Goal: Task Accomplishment & Management: Complete application form

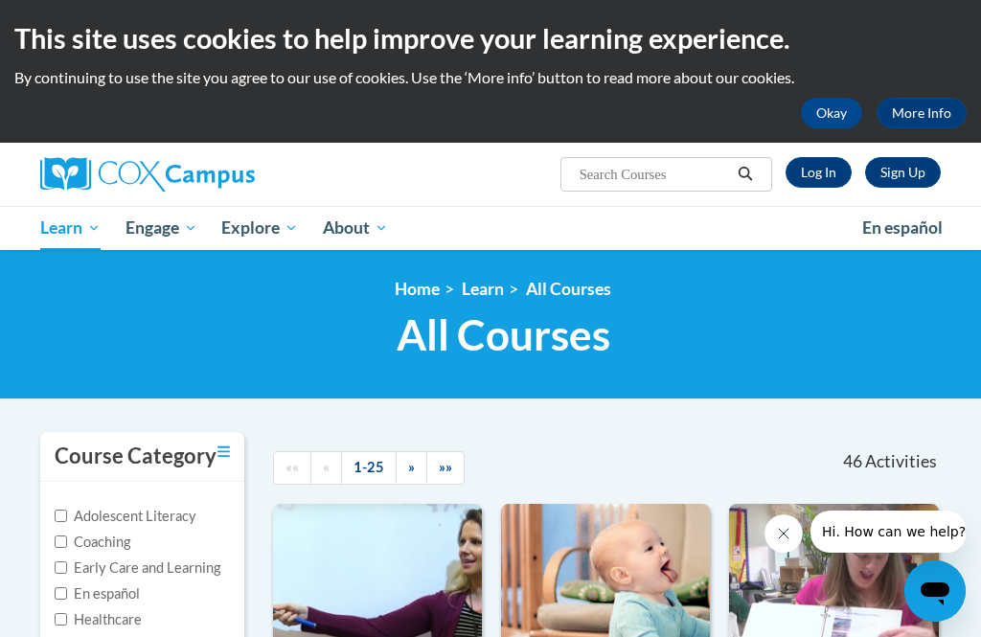
click at [936, 177] on link "Sign Up" at bounding box center [903, 172] width 76 height 31
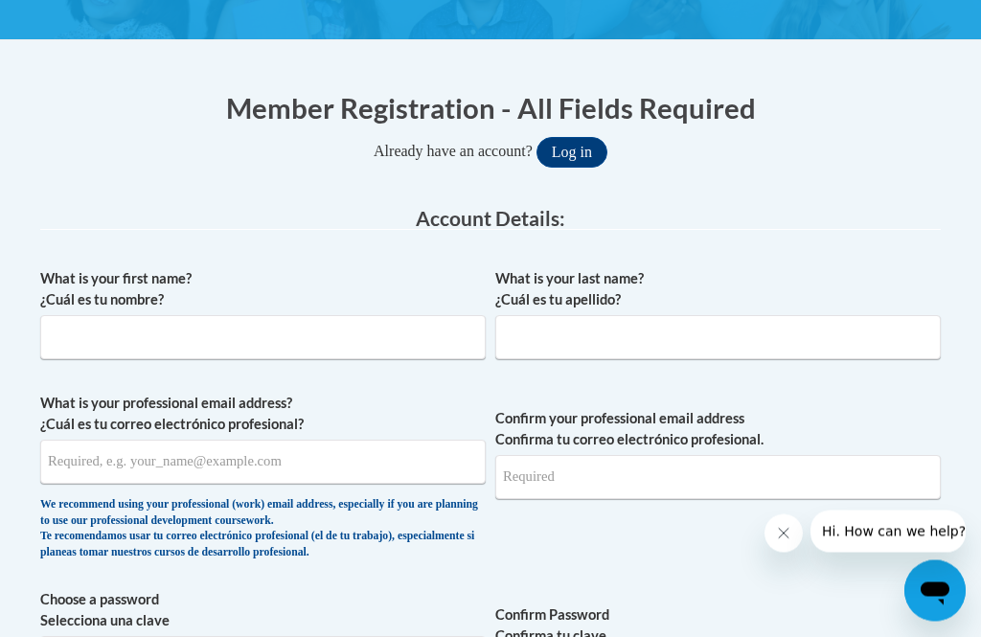
scroll to position [338, 0]
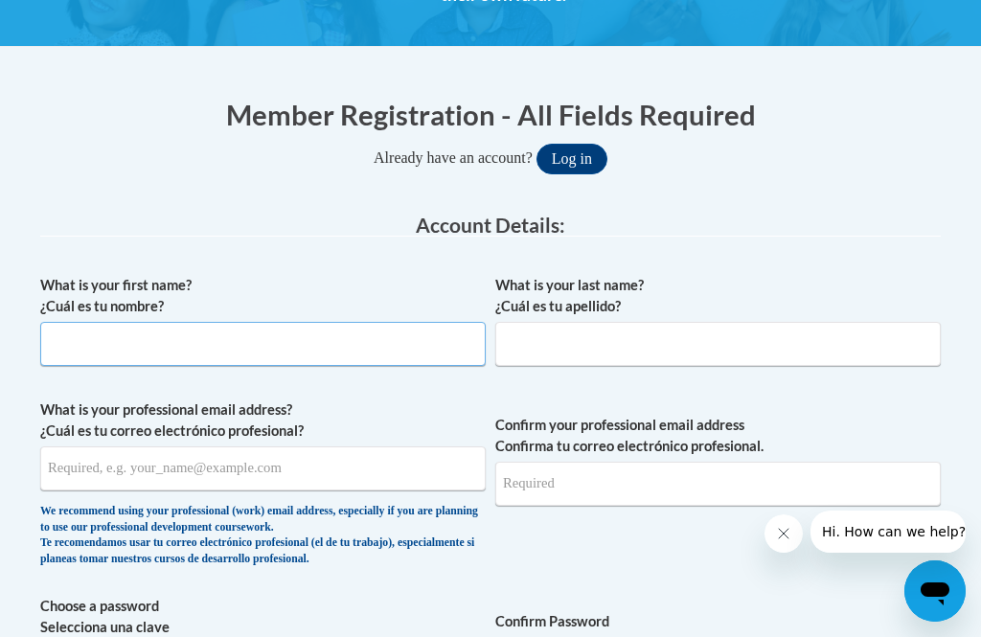
click at [409, 347] on input "What is your first name? ¿Cuál es tu nombre?" at bounding box center [262, 344] width 445 height 44
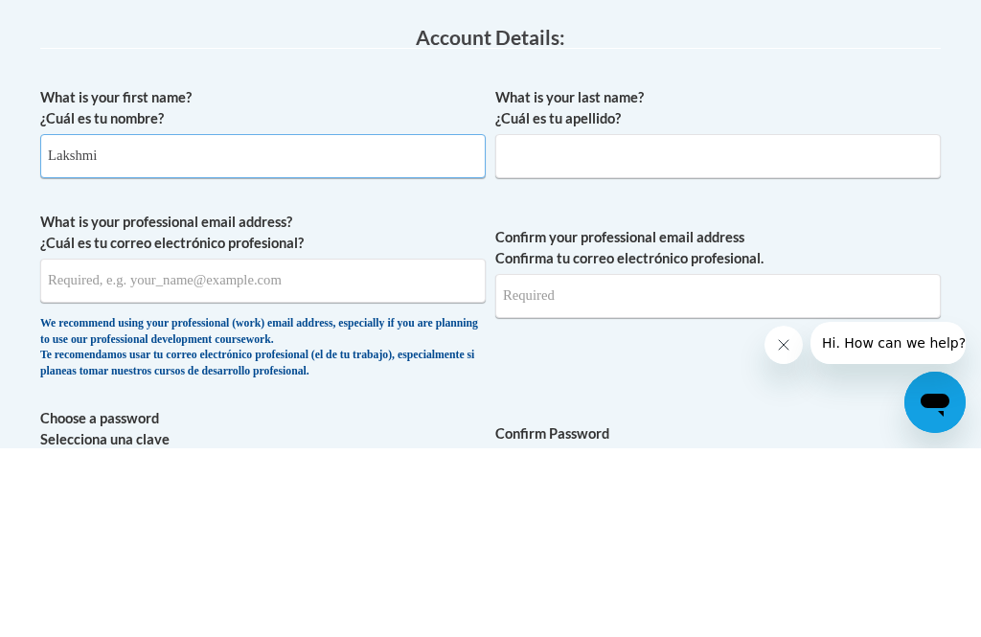
type input "Lakshmi"
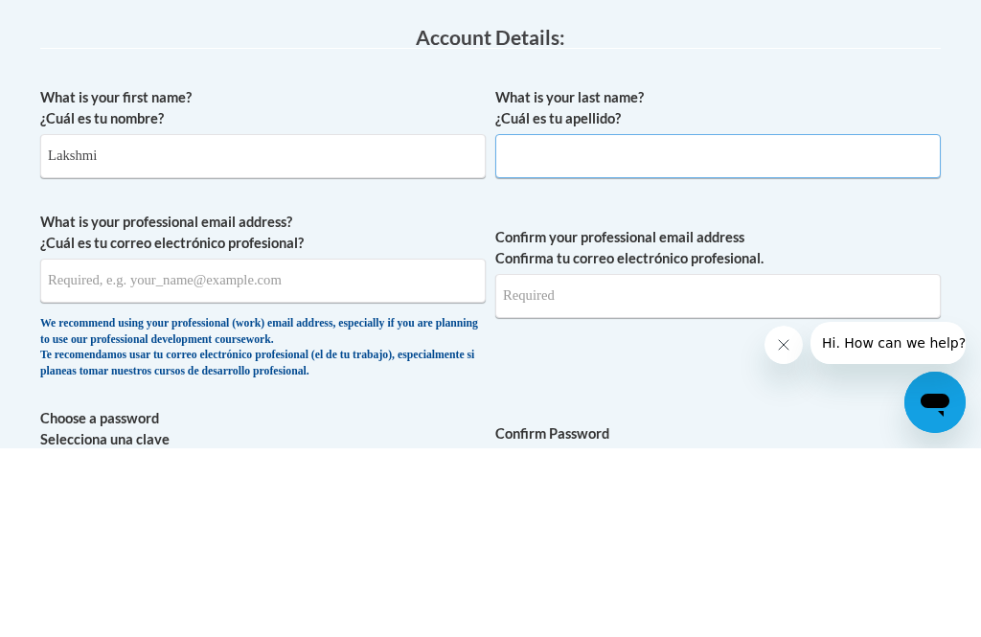
click at [711, 323] on input "What is your last name? ¿Cuál es tu apellido?" at bounding box center [717, 345] width 445 height 44
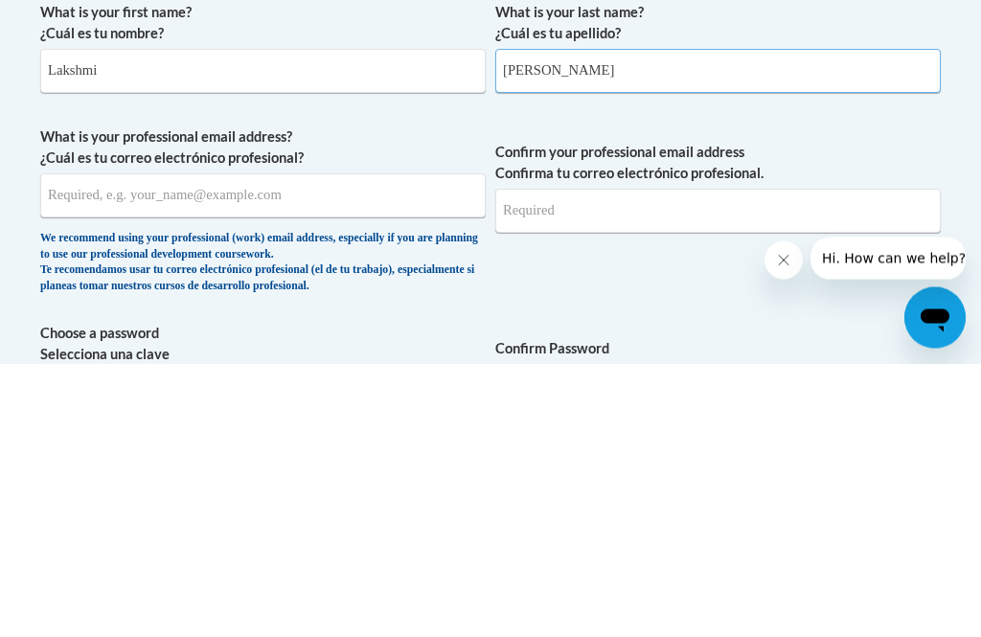
type input "[PERSON_NAME]"
click at [397, 447] on input "What is your professional email address? ¿Cuál es tu correo electrónico profesi…" at bounding box center [262, 469] width 445 height 44
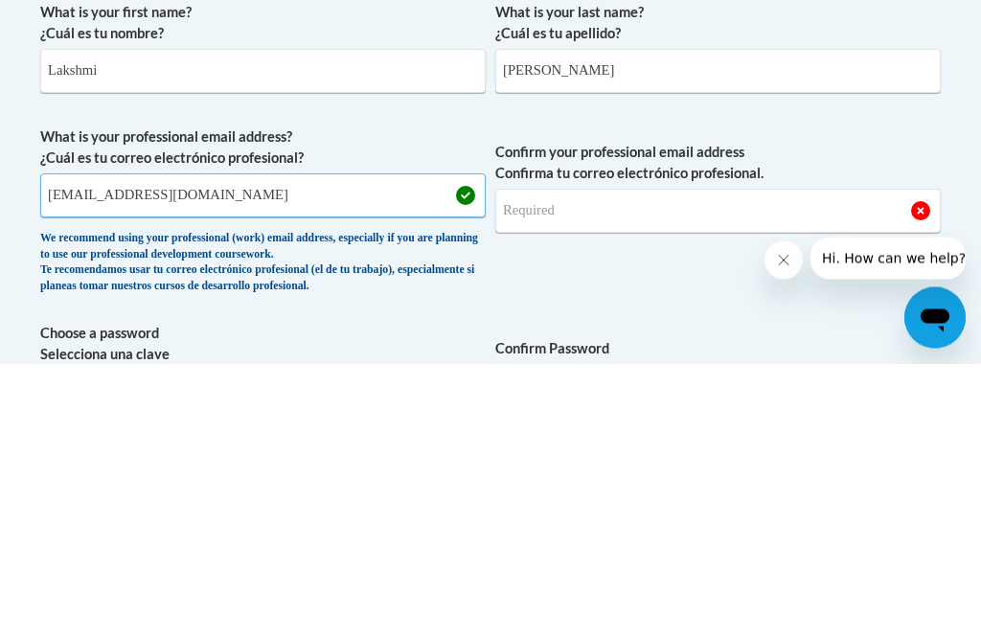
type input "[EMAIL_ADDRESS][DOMAIN_NAME]"
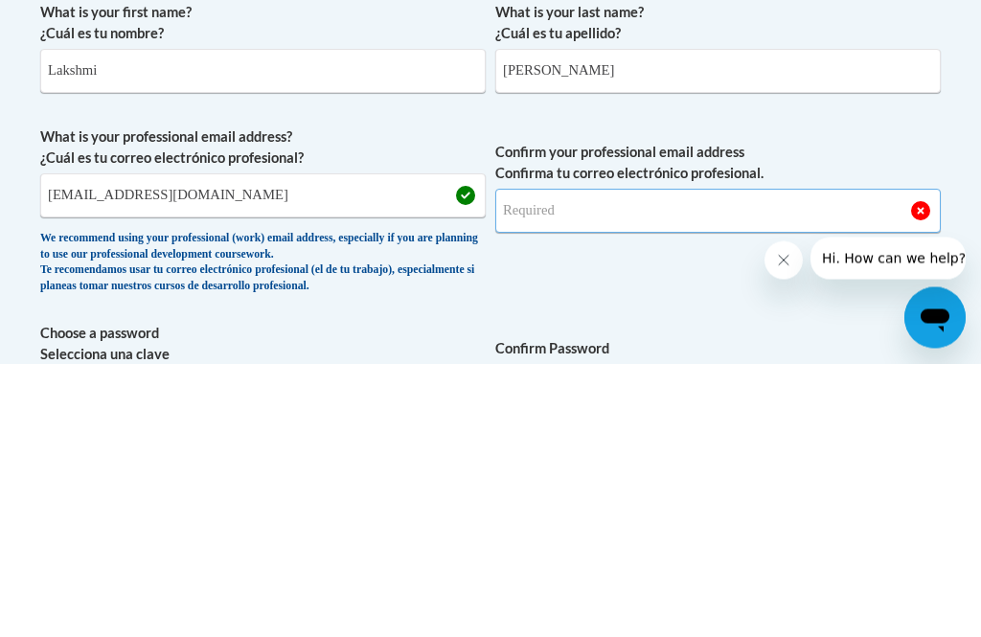
click at [712, 463] on input "Confirm your professional email address Confirma tu correo electrónico profesio…" at bounding box center [717, 485] width 445 height 44
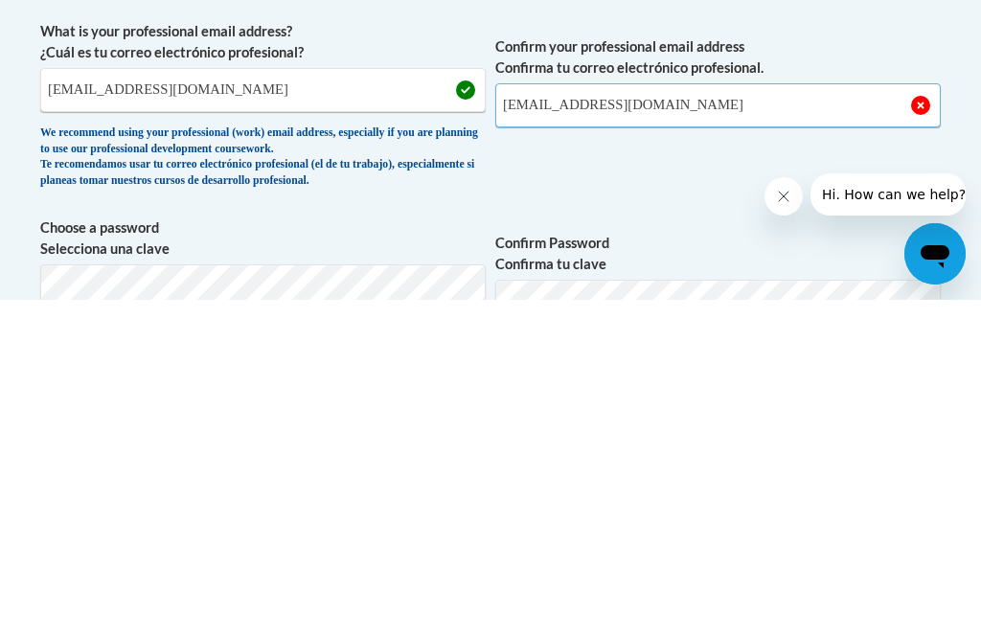
scroll to position [381, 0]
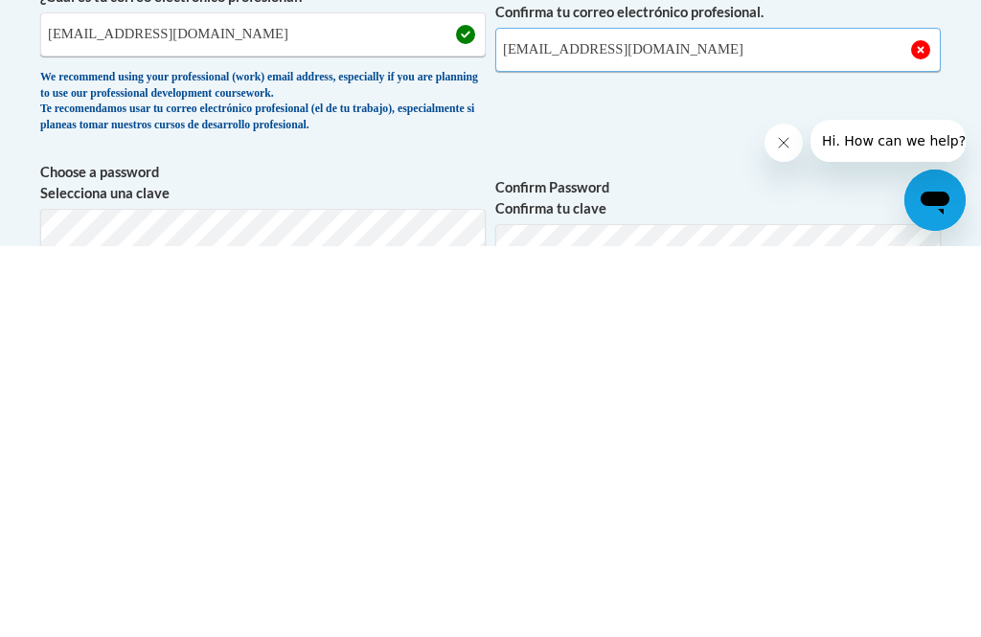
type input "[EMAIL_ADDRESS][DOMAIN_NAME]"
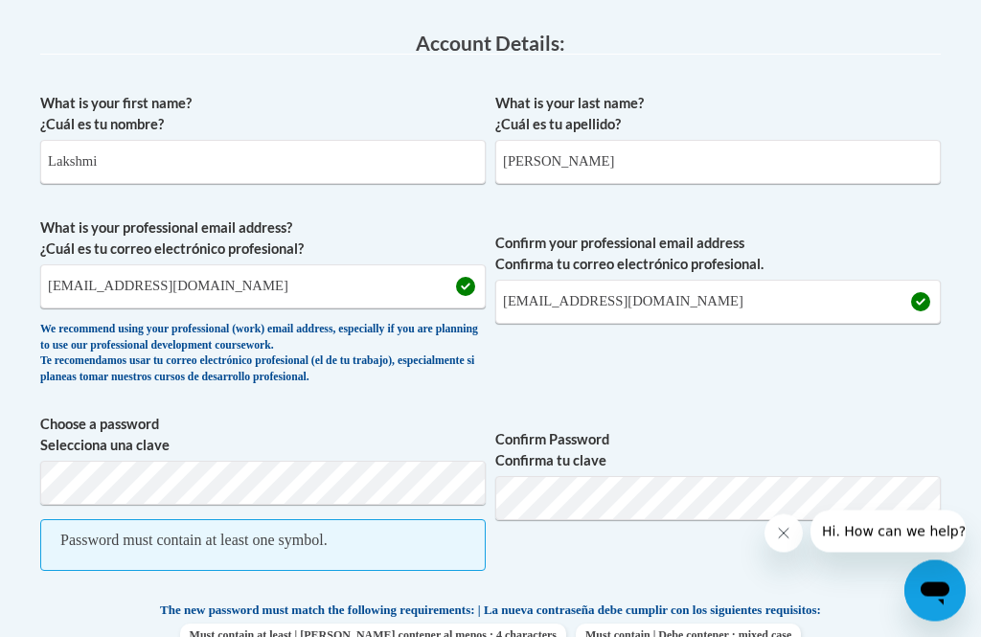
scroll to position [521, 0]
click at [427, 545] on span "Password must contain at least one symbol." at bounding box center [262, 544] width 445 height 52
click at [393, 535] on span "Password must contain at least one symbol." at bounding box center [262, 544] width 445 height 52
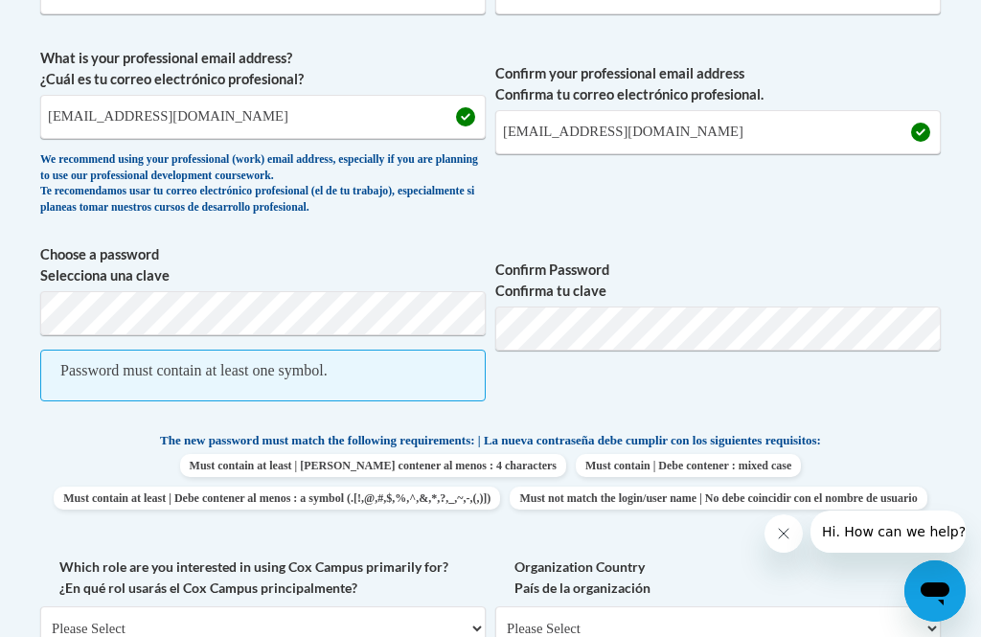
scroll to position [687, 0]
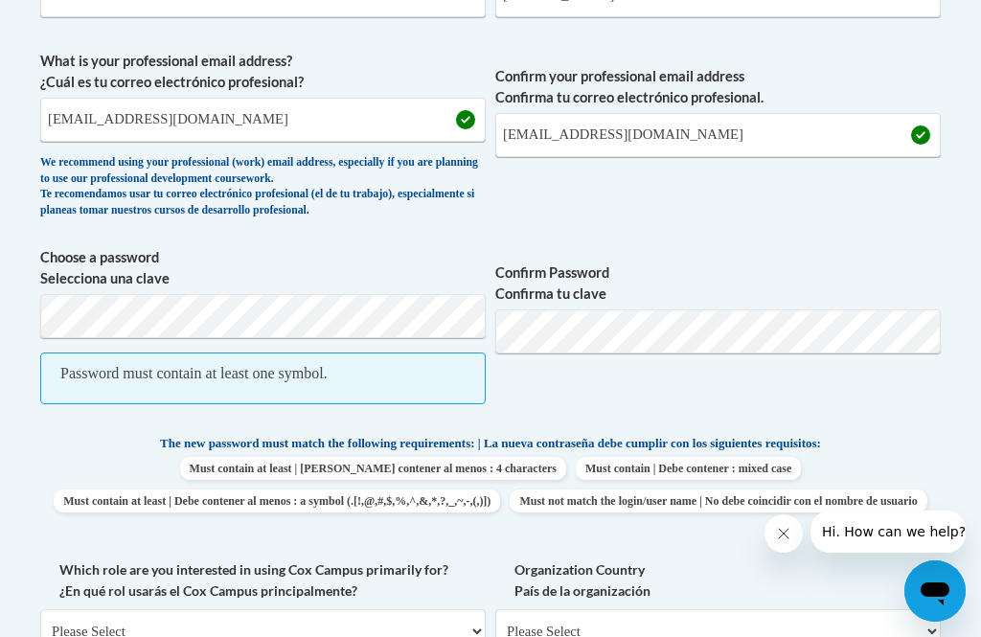
click at [389, 370] on span "Password must contain at least one symbol." at bounding box center [262, 378] width 445 height 52
click at [388, 381] on span "Password must contain at least one symbol." at bounding box center [262, 378] width 445 height 52
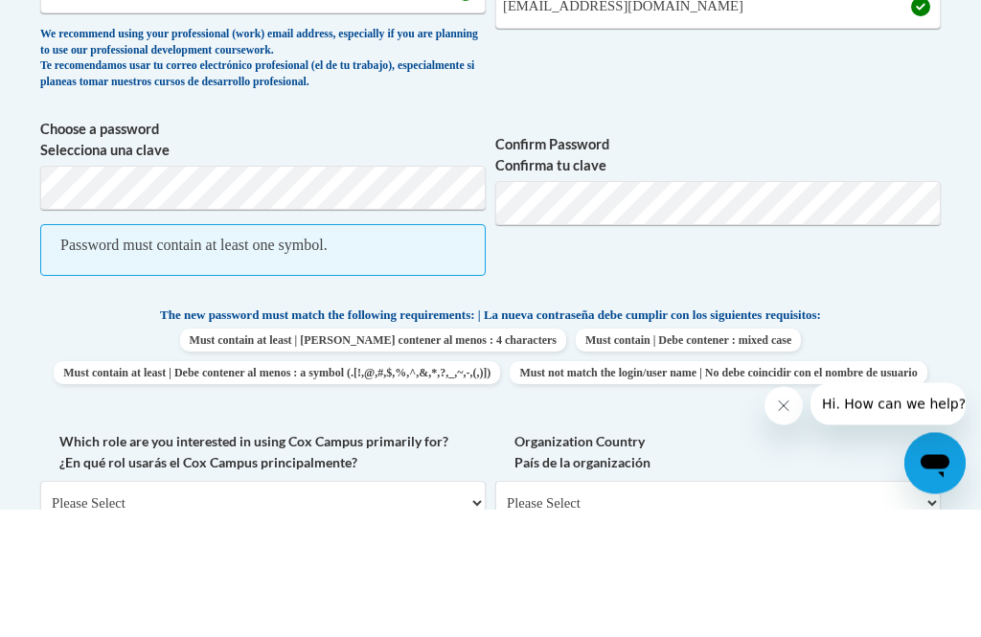
click at [392, 352] on span "Password must contain at least one symbol." at bounding box center [262, 378] width 445 height 52
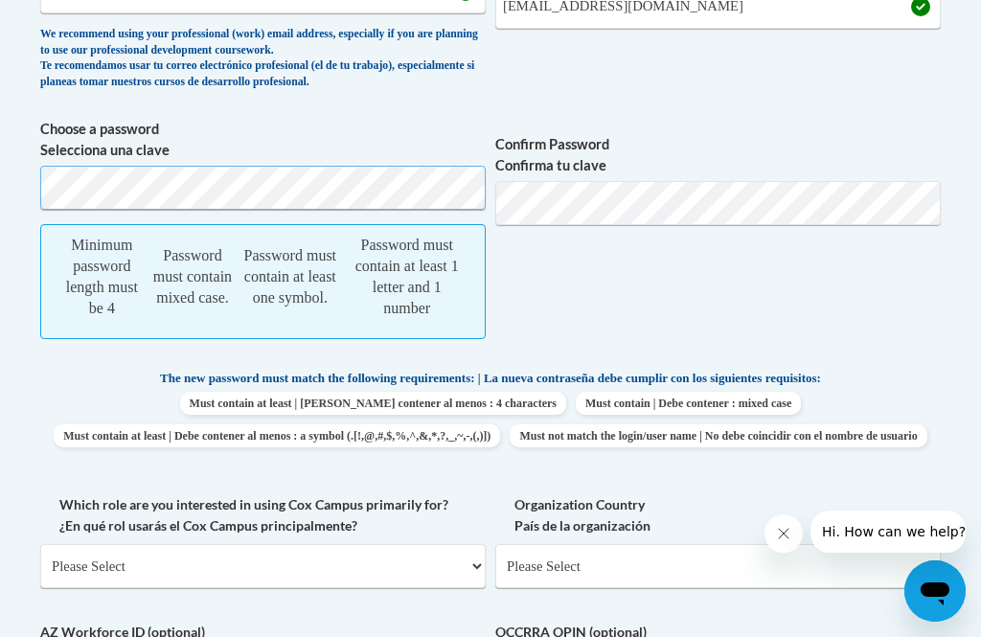
scroll to position [814, 0]
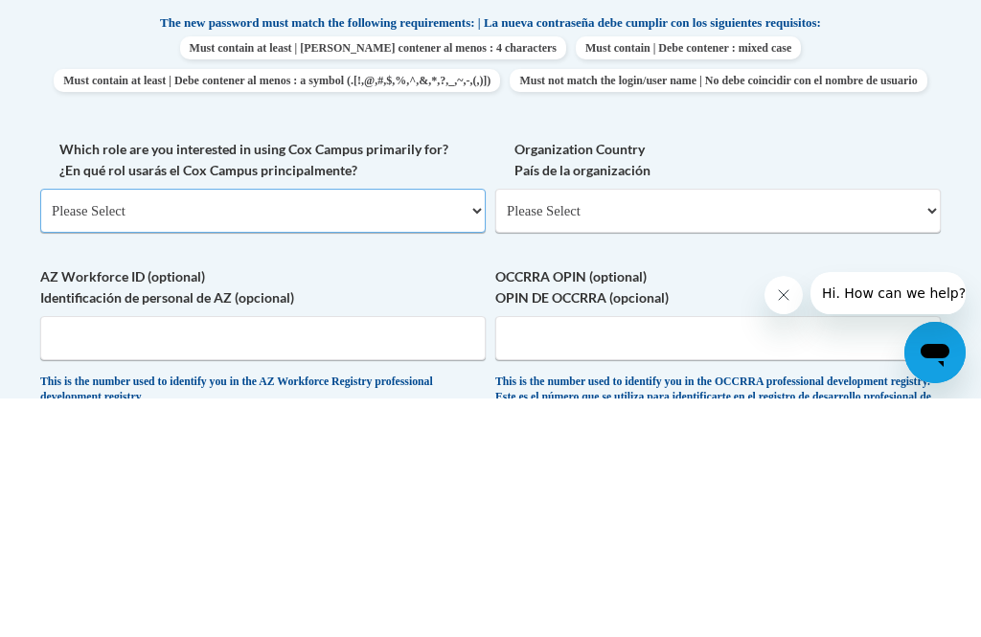
click at [470, 427] on select "Please Select College/University | Colegio/Universidad Community/Nonprofit Part…" at bounding box center [262, 449] width 445 height 44
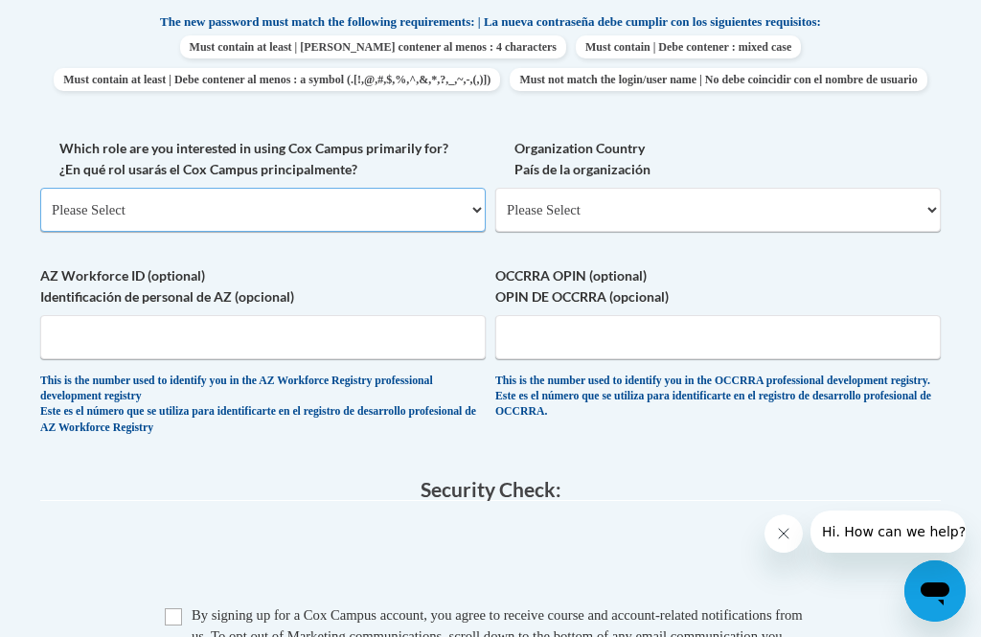
select select "fbf2d438-af2f-41f8-98f1-81c410e29de3"
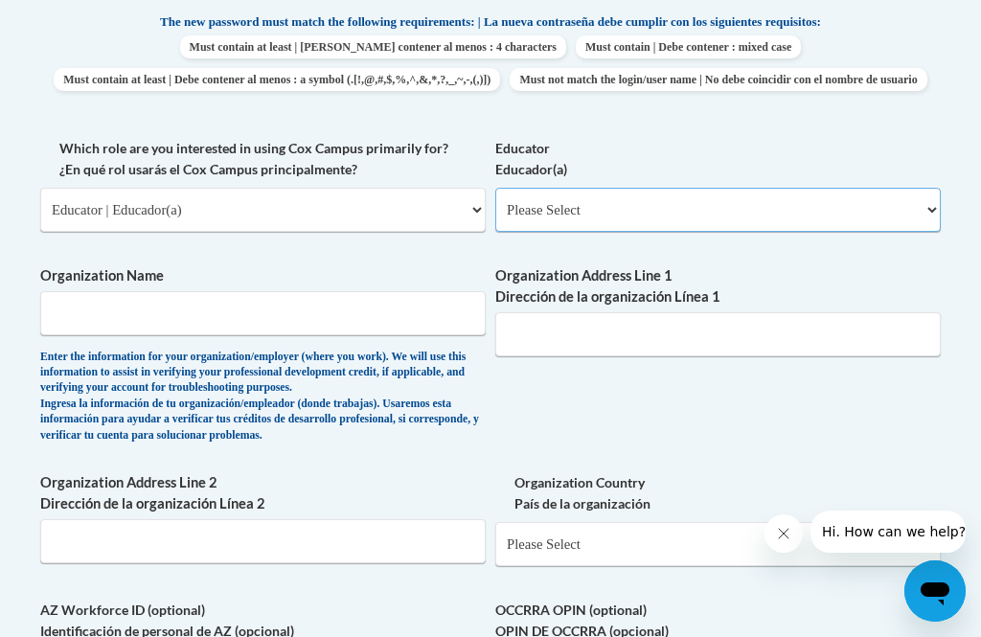
click at [933, 203] on select "Please Select Early Learning/Daycare Teacher/Family Home Care Provider | Maestr…" at bounding box center [717, 210] width 445 height 44
click at [931, 204] on select "Please Select Early Learning/Daycare Teacher/Family Home Care Provider | Maestr…" at bounding box center [717, 210] width 445 height 44
click at [929, 201] on select "Please Select Early Learning/Daycare Teacher/Family Home Care Provider | Maestr…" at bounding box center [717, 210] width 445 height 44
select select "8e1a676a-2f1d-4924-8ba1-6ffde03e8dcb"
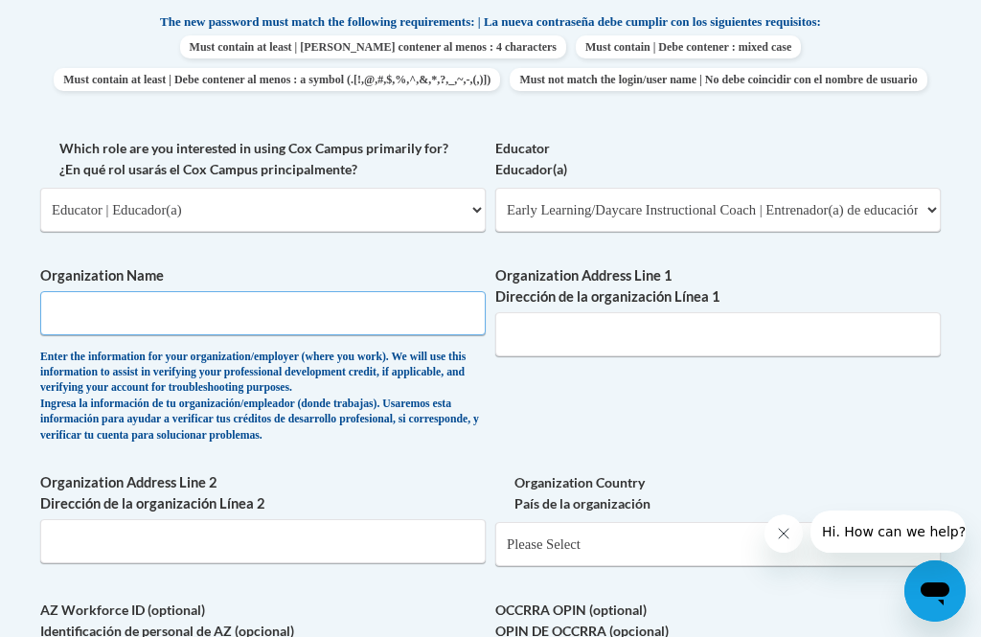
click at [420, 304] on input "Organization Name" at bounding box center [262, 313] width 445 height 44
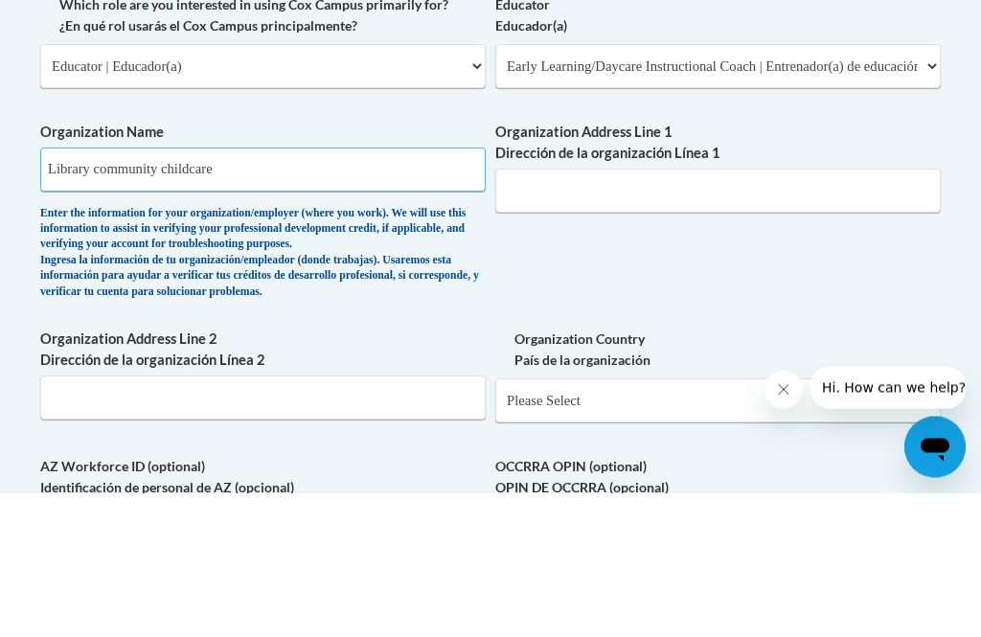
type input "Library community childcare"
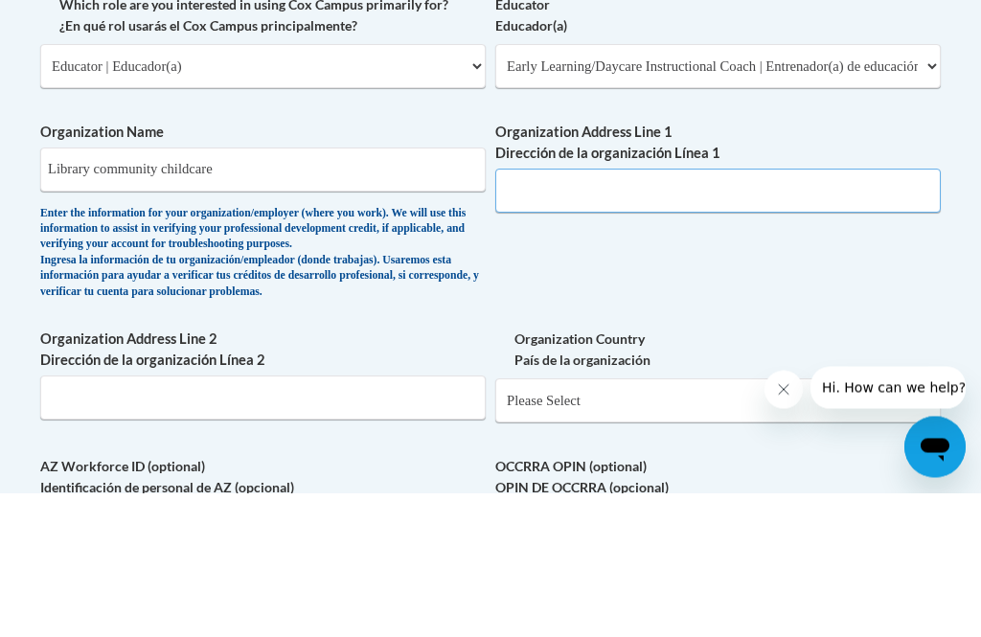
click at [776, 313] on input "Organization Address Line 1 Dirección de la organización Línea 1" at bounding box center [717, 335] width 445 height 44
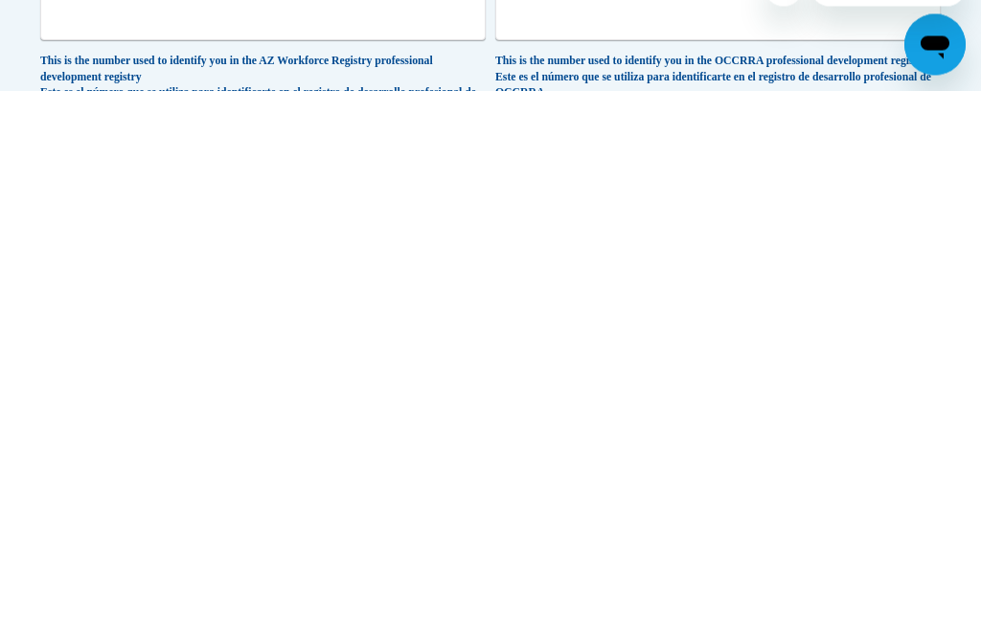
scroll to position [1158, 0]
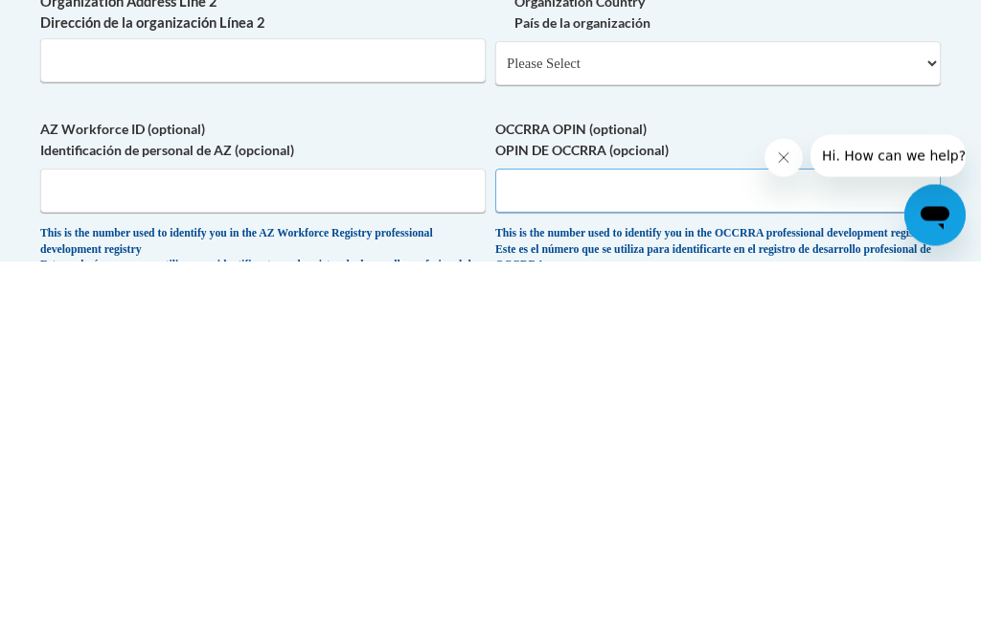
click at [816, 545] on input "OCCRRA OPIN (optional) OPIN DE OCCRRA (opcional)" at bounding box center [717, 567] width 445 height 44
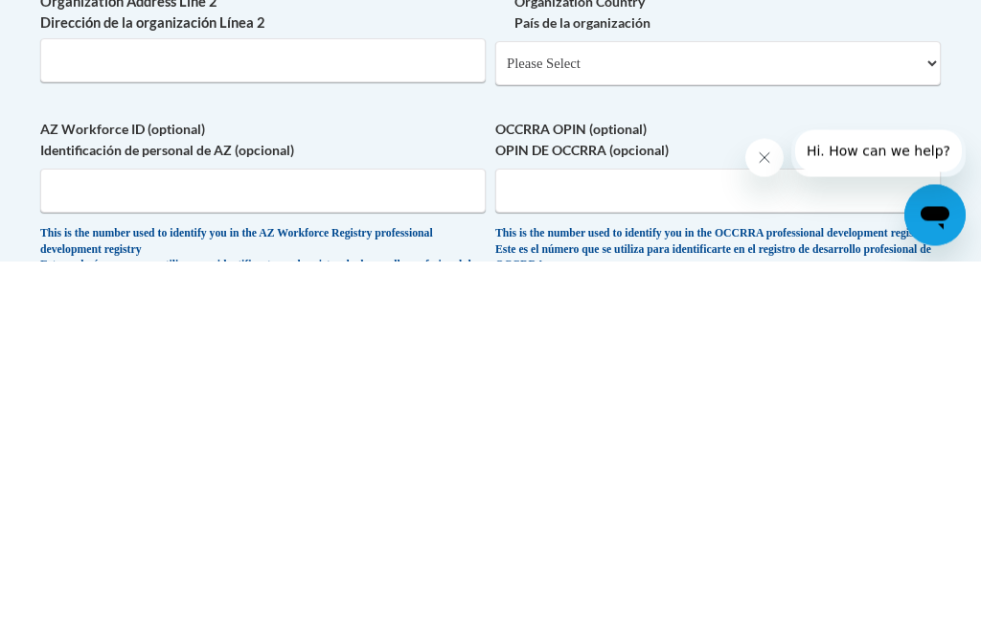
scroll to position [1534, 0]
